Goal: Check status: Check status

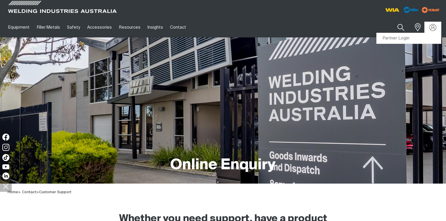
click at [437, 29] on div at bounding box center [432, 27] width 9 height 7
click at [397, 40] on link "Partner Login" at bounding box center [409, 38] width 64 height 11
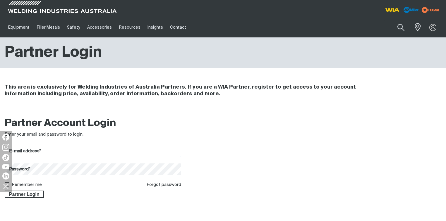
type input "[PERSON_NAME][EMAIL_ADDRESS][PERSON_NAME][DOMAIN_NAME]"
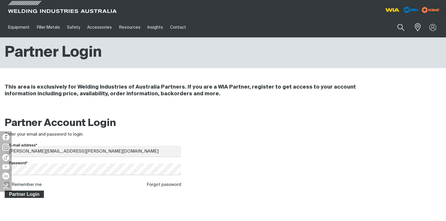
click at [37, 194] on span "Partner Login" at bounding box center [24, 195] width 38 height 8
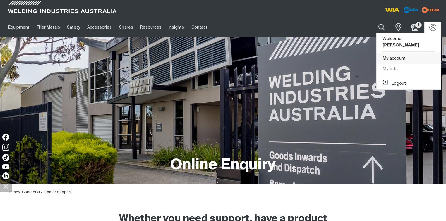
click at [396, 56] on link "My account" at bounding box center [409, 58] width 64 height 11
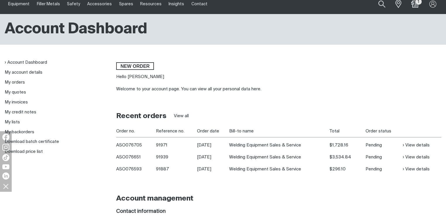
scroll to position [47, 0]
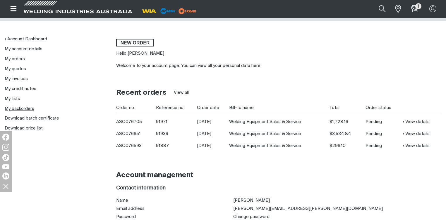
click at [23, 109] on link "My backorders" at bounding box center [20, 109] width 30 height 4
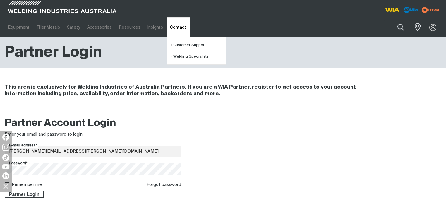
click at [167, 29] on link "Contact" at bounding box center [178, 27] width 23 height 20
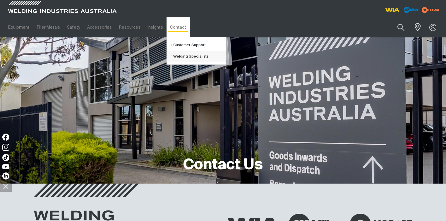
click at [173, 55] on link "Welding Specialists" at bounding box center [198, 56] width 54 height 11
